Goal: Transaction & Acquisition: Subscribe to service/newsletter

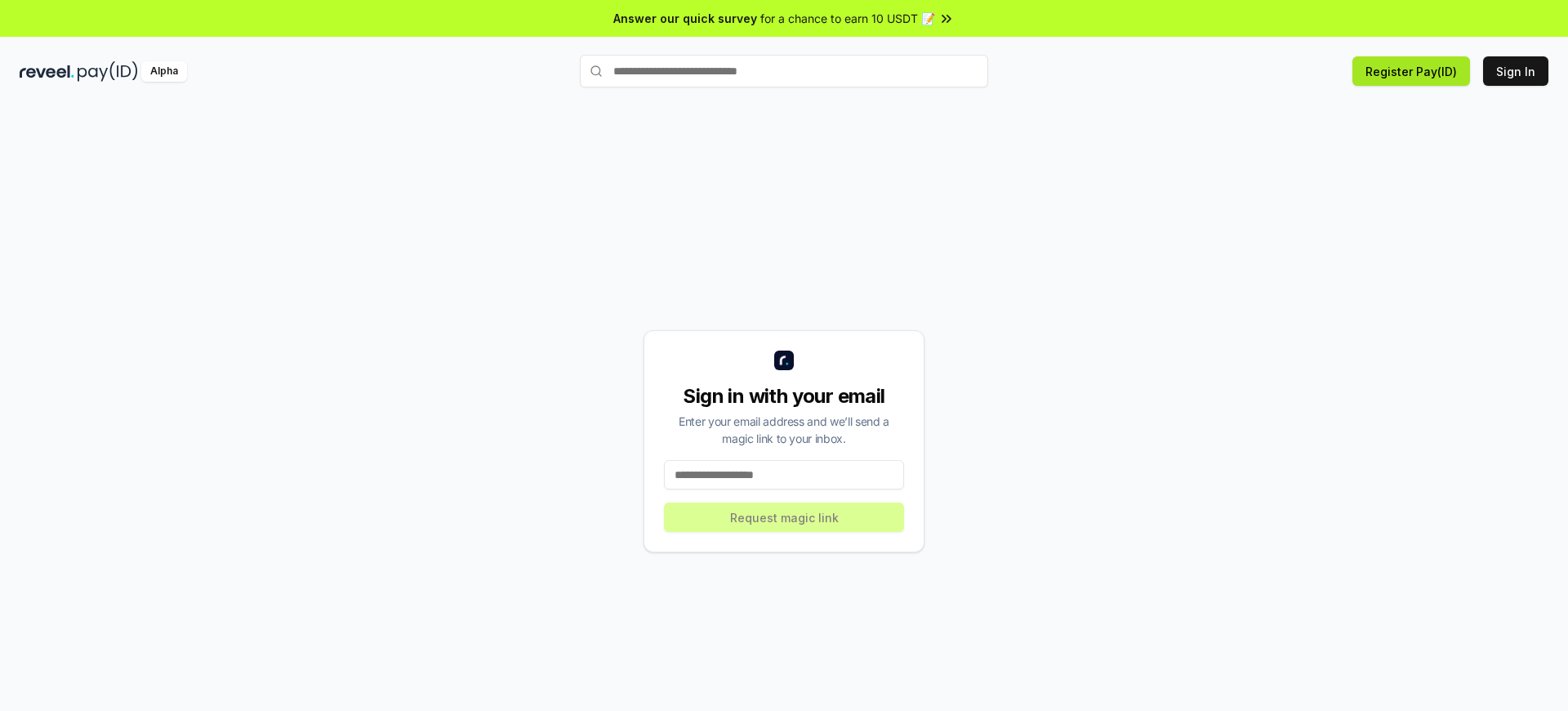
click at [1415, 71] on button "Register Pay(ID)" at bounding box center [1411, 71] width 118 height 30
